Goal: Task Accomplishment & Management: Use online tool/utility

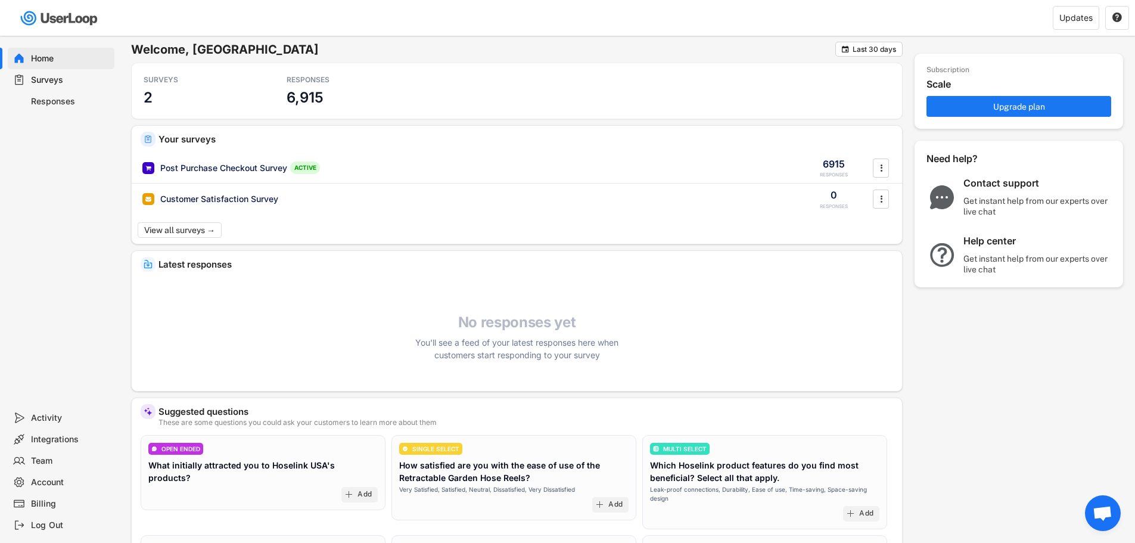
click at [45, 81] on div "Surveys" at bounding box center [70, 79] width 79 height 11
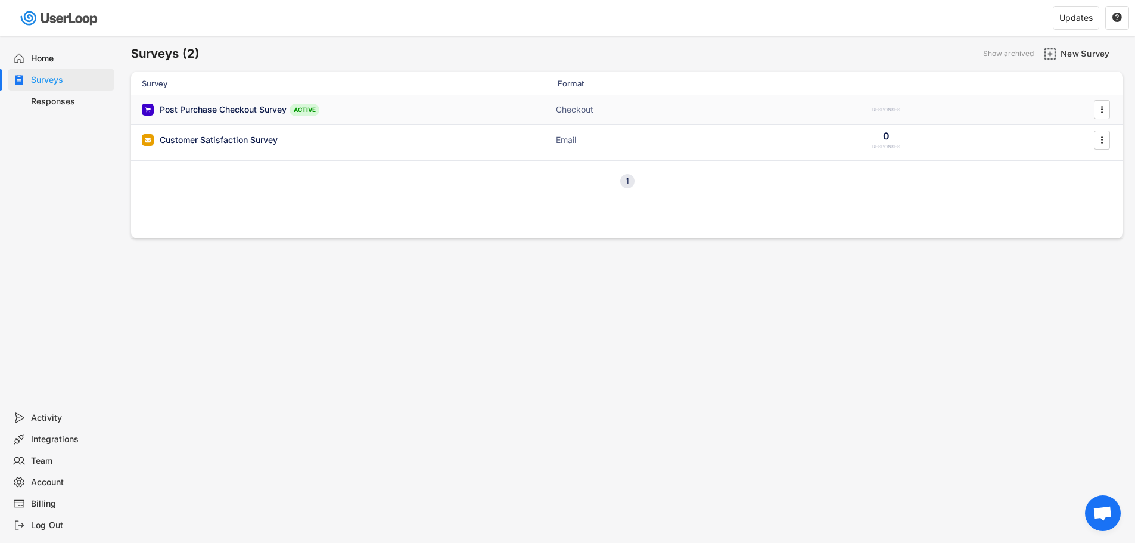
click at [204, 104] on div "Post Purchase Checkout Survey ACTIVE" at bounding box center [261, 110] width 238 height 13
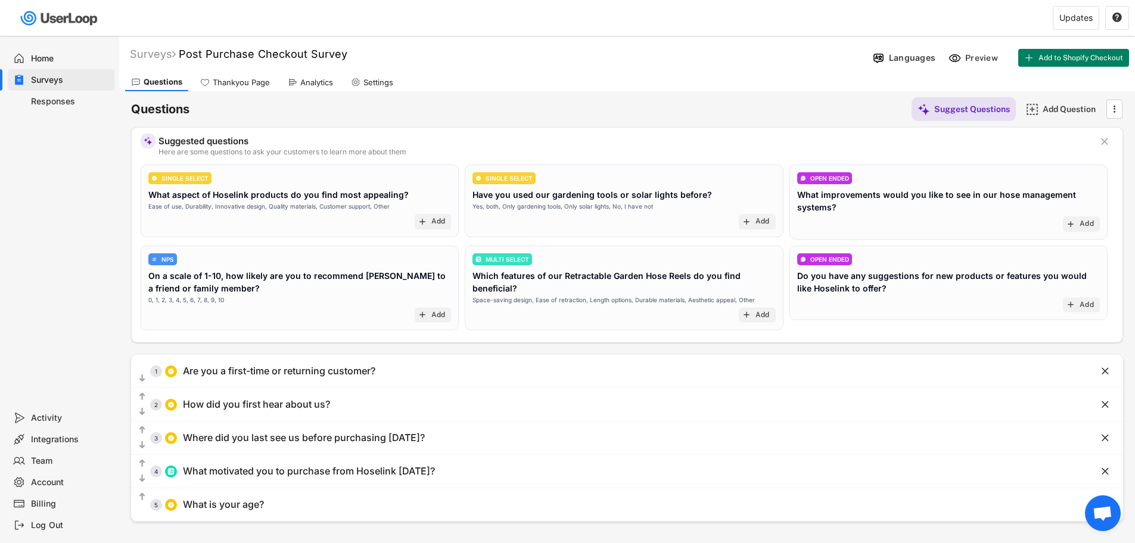
click at [324, 85] on div "Analytics" at bounding box center [316, 82] width 33 height 10
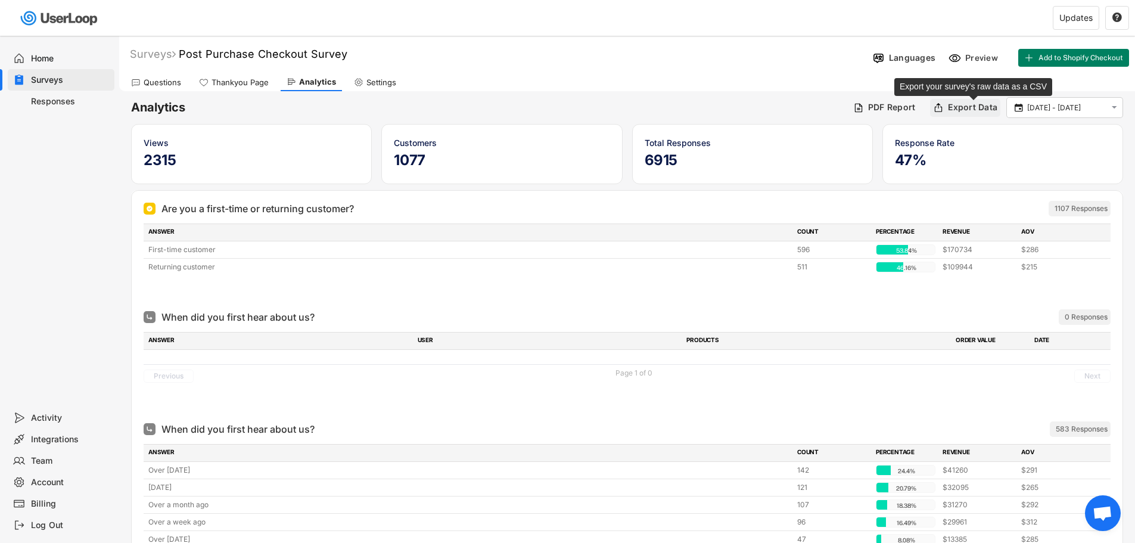
click at [985, 112] on div "Export Data" at bounding box center [972, 107] width 49 height 11
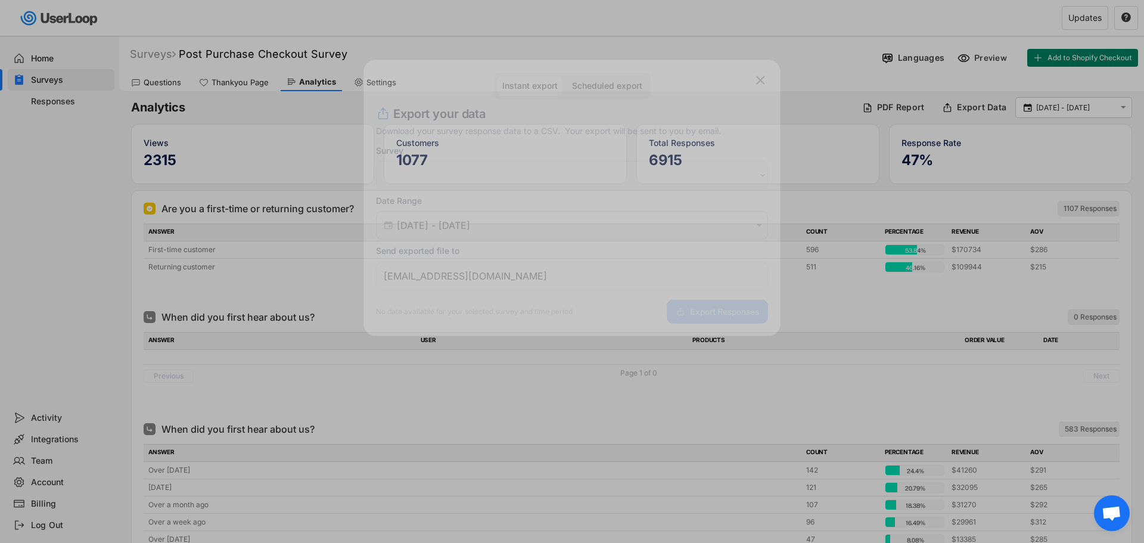
select select ""1348695171700984260__LOOKUP__1723678741929x679403109609694200""
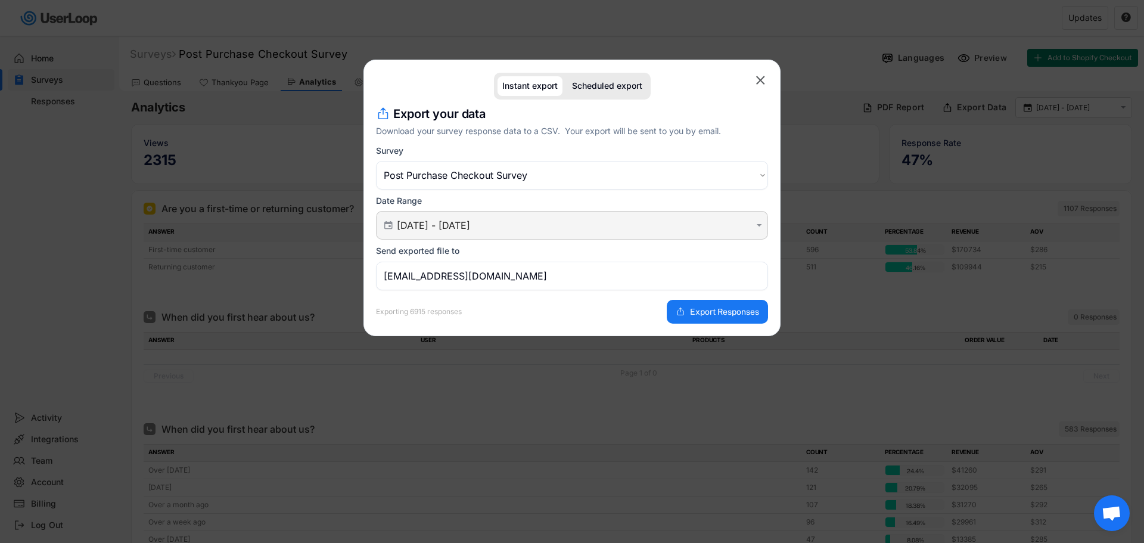
click at [511, 229] on input "[DATE] - [DATE]" at bounding box center [574, 225] width 354 height 12
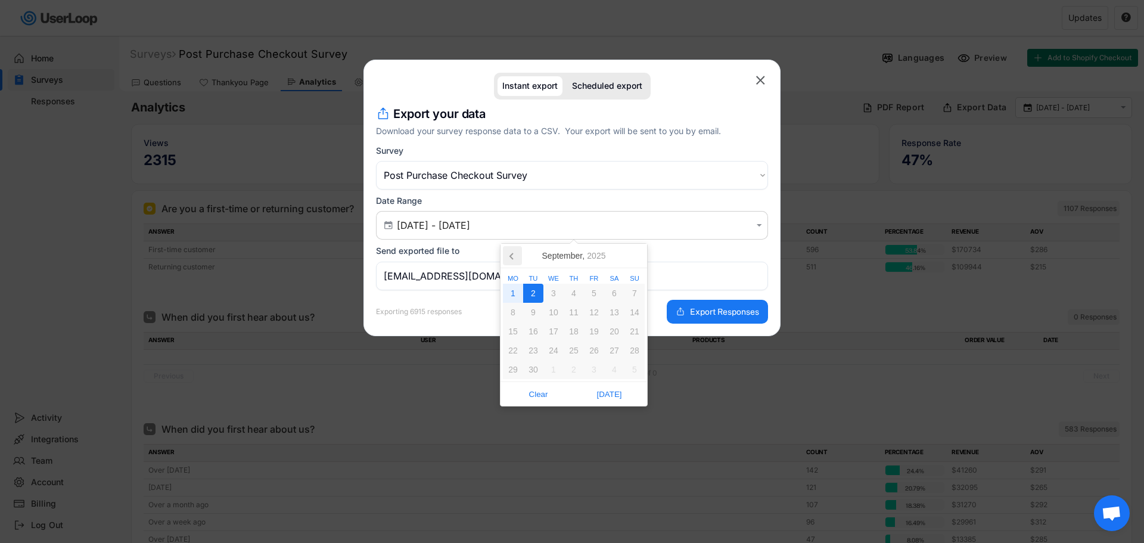
click at [514, 252] on icon at bounding box center [512, 255] width 19 height 19
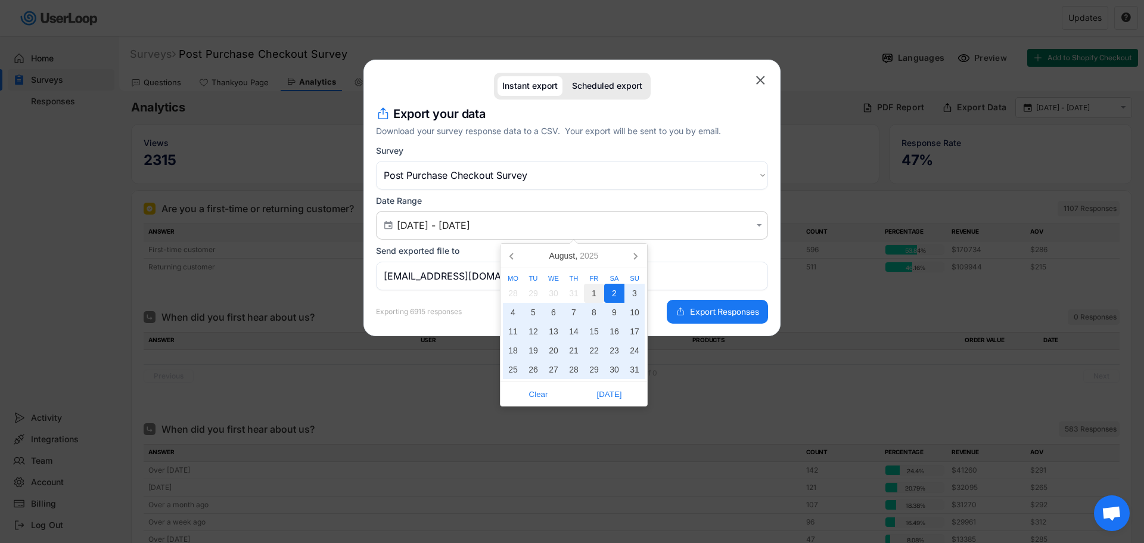
click at [597, 291] on div "1" at bounding box center [594, 293] width 20 height 19
click at [636, 369] on div "31" at bounding box center [635, 369] width 20 height 19
type input "[DATE] - [DATE]"
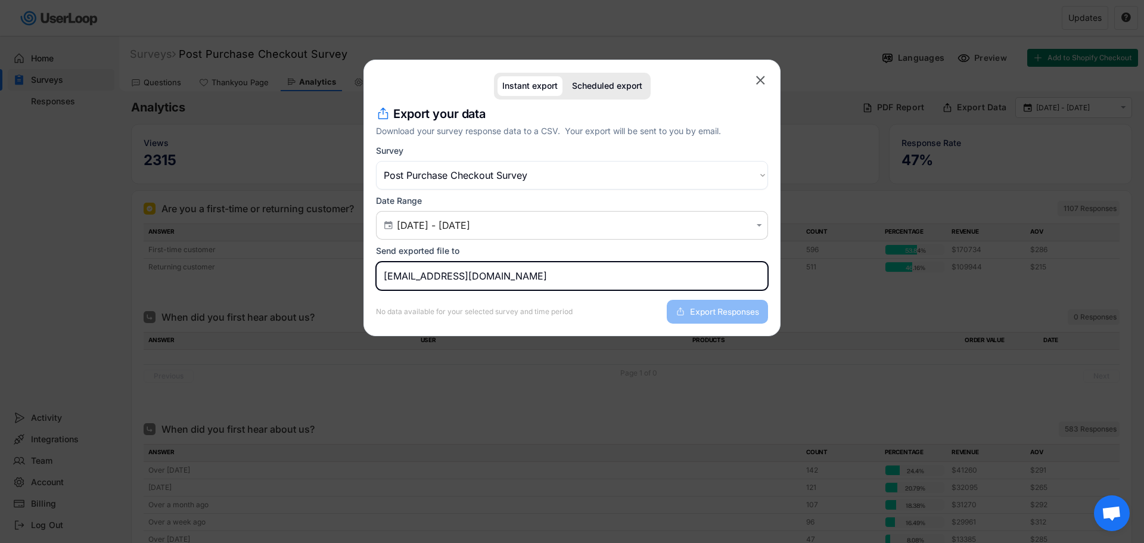
drag, startPoint x: 552, startPoint y: 274, endPoint x: 337, endPoint y: 260, distance: 215.5
click at [343, 268] on body "Welcome, [GEOGRAPHIC_DATA]  Last 30 days SURVEYS 2 RESPONSES 6,915 Your survey…" at bounding box center [572, 271] width 1144 height 543
type input "[EMAIL_ADDRESS][DOMAIN_NAME]"
